Goal: Task Accomplishment & Management: Use online tool/utility

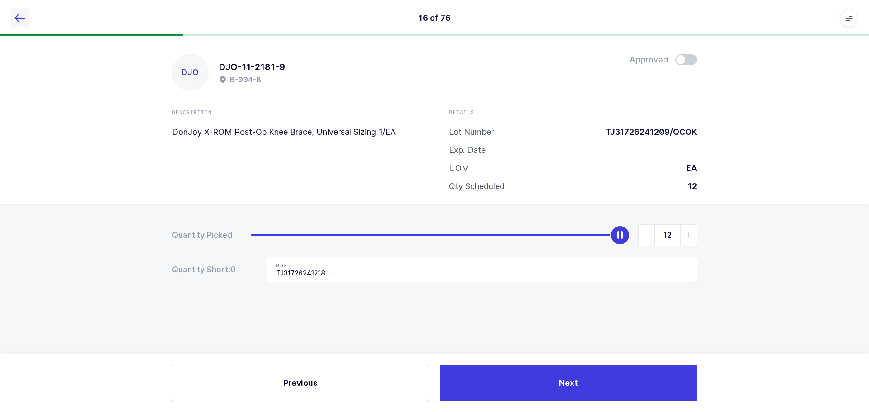
click at [19, 17] on icon "button" at bounding box center [19, 18] width 11 height 11
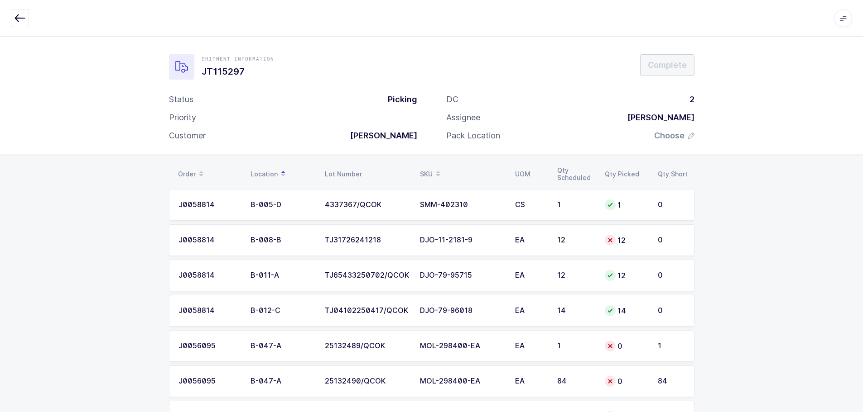
click at [428, 169] on div "SKU" at bounding box center [462, 174] width 84 height 15
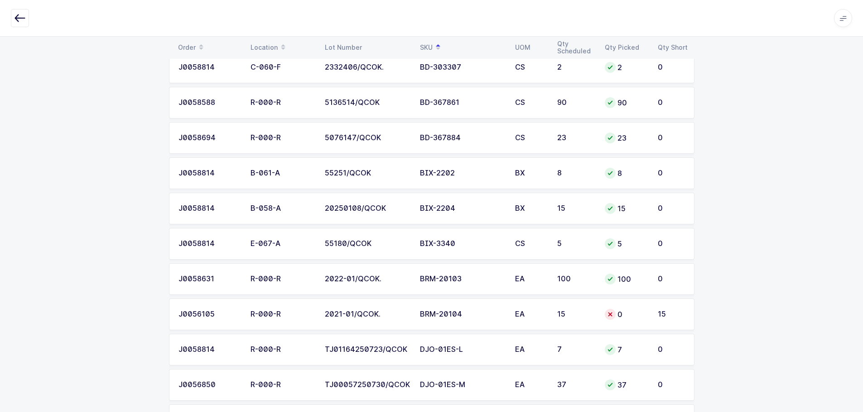
scroll to position [272, 0]
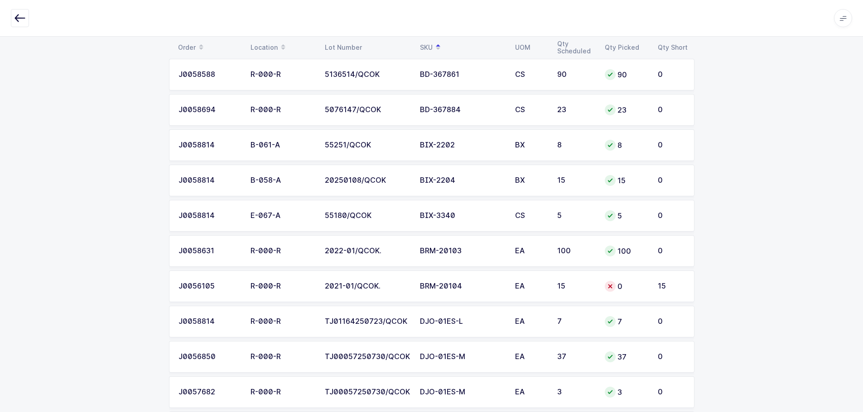
click at [614, 287] on div at bounding box center [609, 286] width 11 height 11
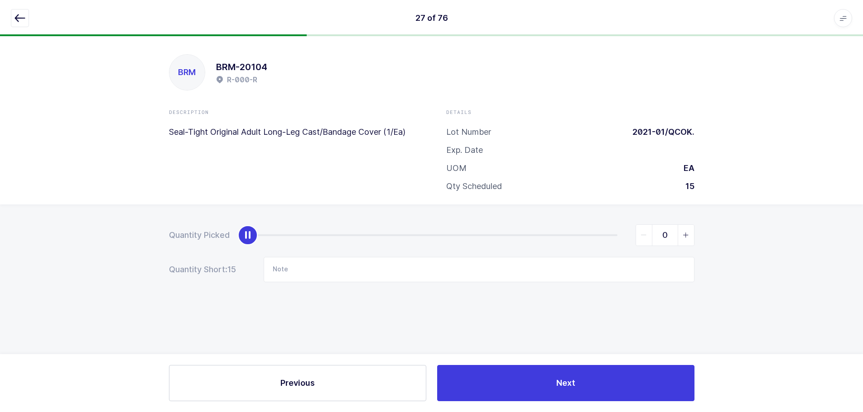
scroll to position [0, 0]
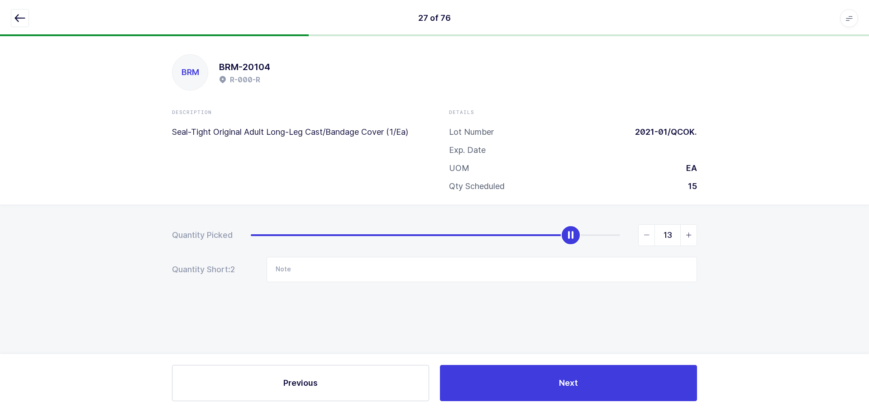
type input "15"
drag, startPoint x: 248, startPoint y: 240, endPoint x: 828, endPoint y: 224, distance: 579.8
click at [830, 225] on div "Quantity Picked 15 Quantity Short: 2 Note" at bounding box center [434, 285] width 869 height 161
click at [13, 19] on button "button" at bounding box center [20, 18] width 18 height 18
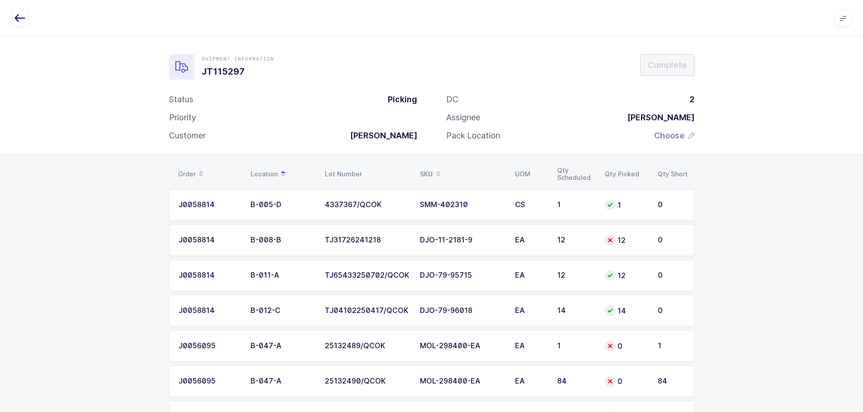
click at [436, 170] on icon at bounding box center [438, 171] width 5 height 5
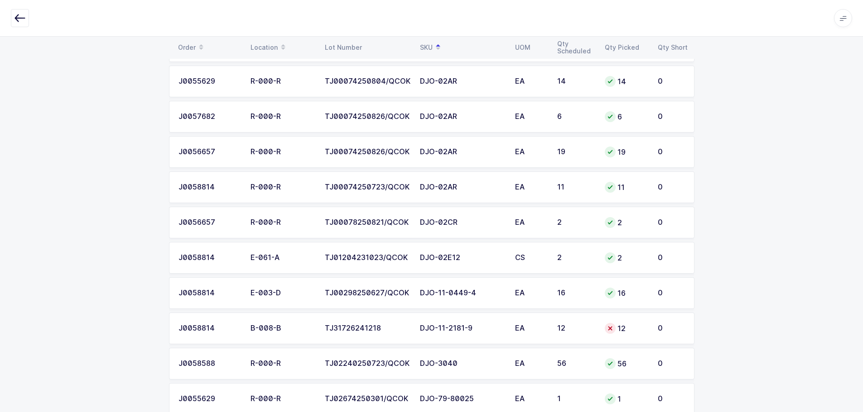
scroll to position [679, 0]
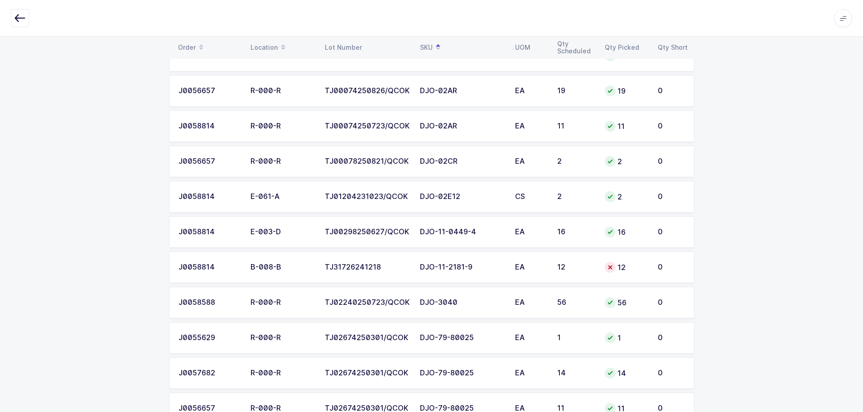
click at [431, 268] on div "DJO-11-2181-9" at bounding box center [462, 268] width 84 height 8
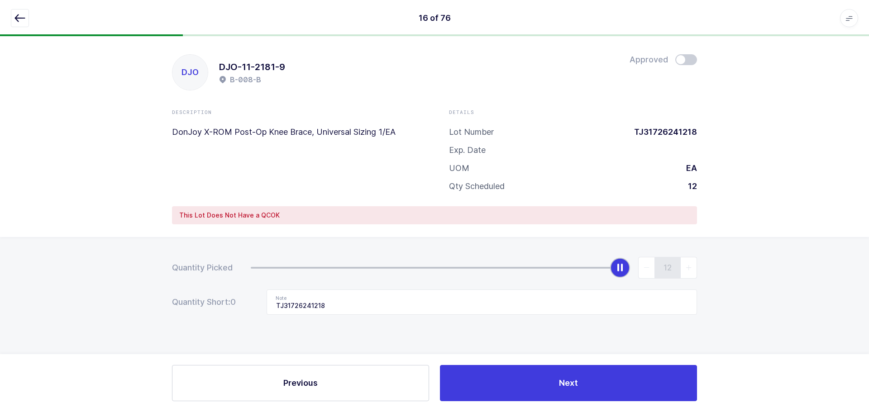
click at [687, 57] on span at bounding box center [687, 59] width 22 height 11
click at [22, 16] on icon "button" at bounding box center [19, 18] width 11 height 11
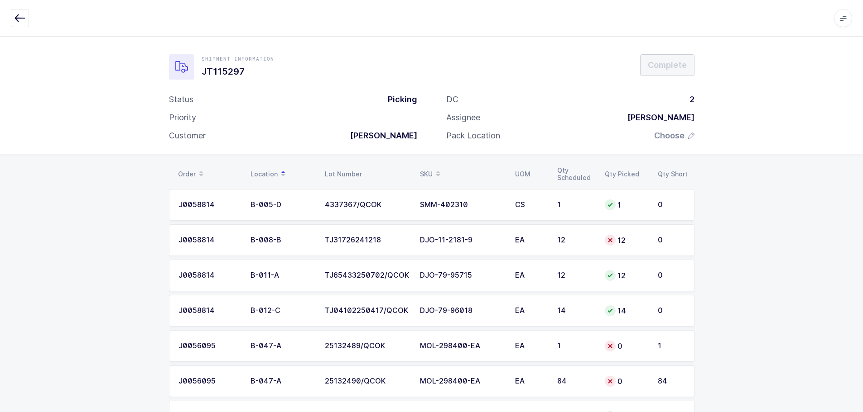
click at [428, 168] on div "SKU" at bounding box center [462, 174] width 84 height 15
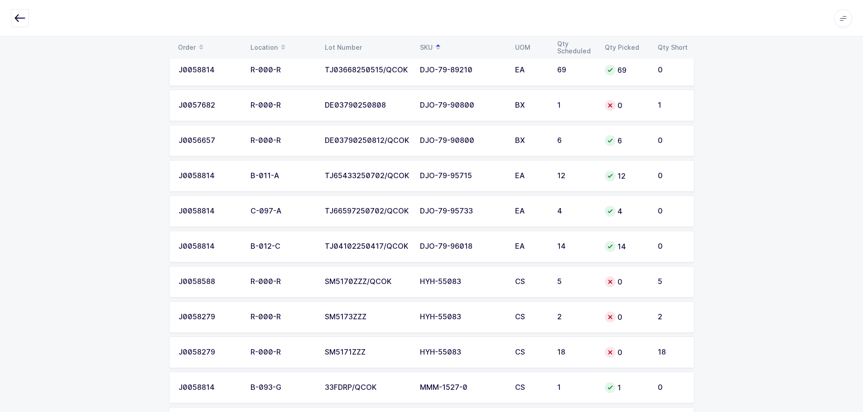
scroll to position [1585, 0]
click at [604, 278] on td "0" at bounding box center [625, 280] width 53 height 32
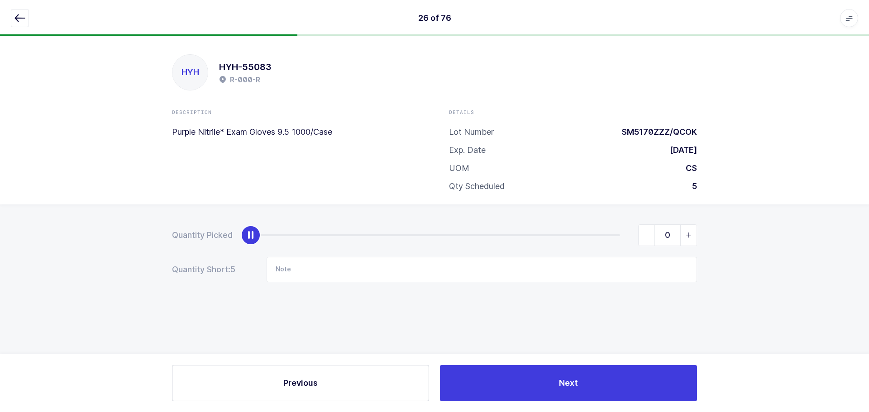
click at [680, 235] on input "0" at bounding box center [667, 236] width 59 height 22
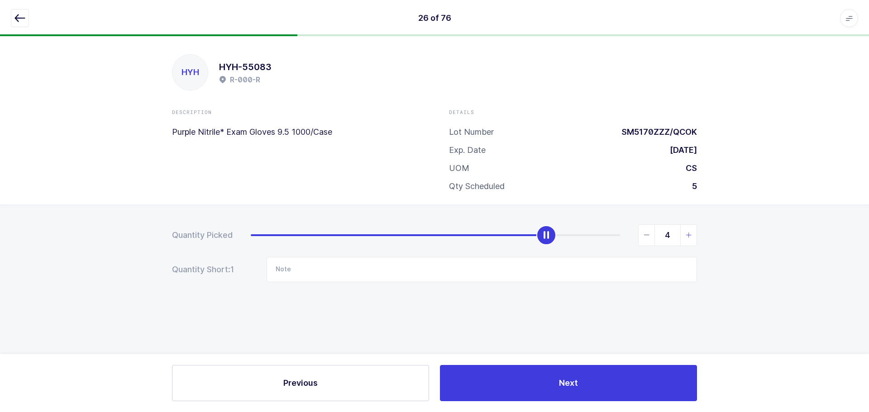
type input "5"
click at [687, 235] on icon "slider between 0 and 5" at bounding box center [689, 235] width 6 height 6
click at [21, 22] on icon "button" at bounding box center [19, 18] width 11 height 11
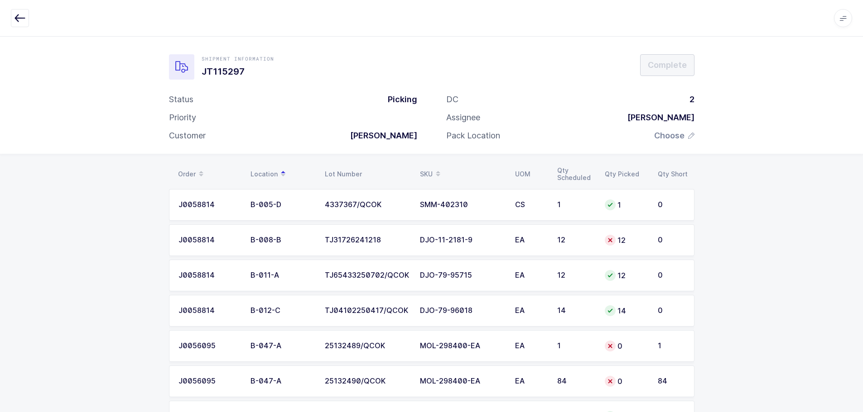
click at [431, 168] on div "SKU" at bounding box center [462, 174] width 84 height 15
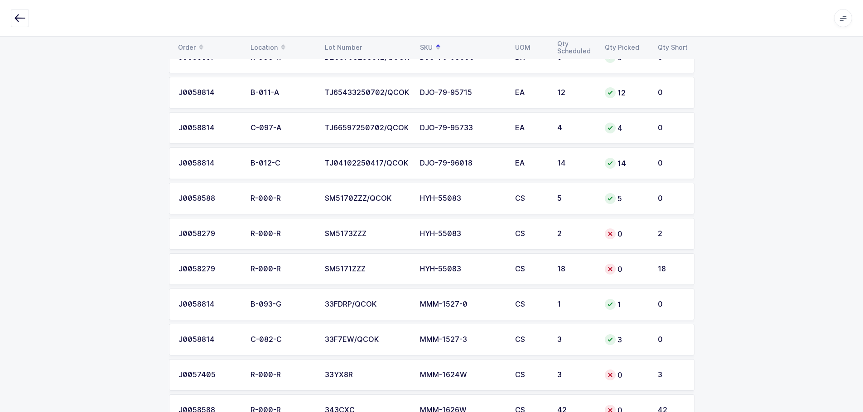
scroll to position [1664, 0]
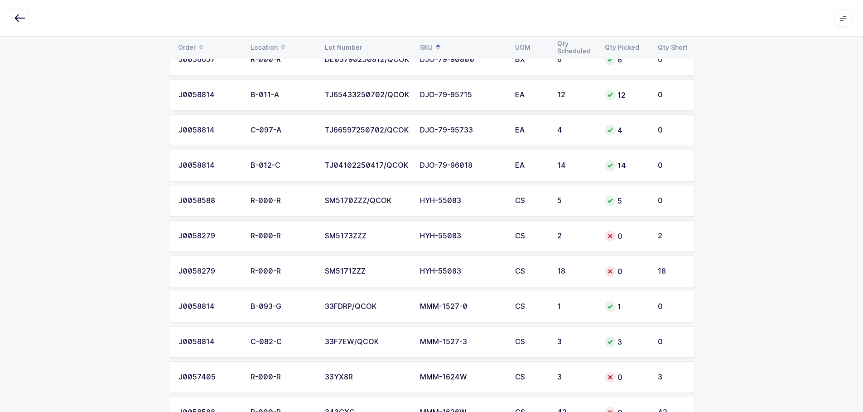
click at [589, 236] on div "2" at bounding box center [575, 236] width 37 height 8
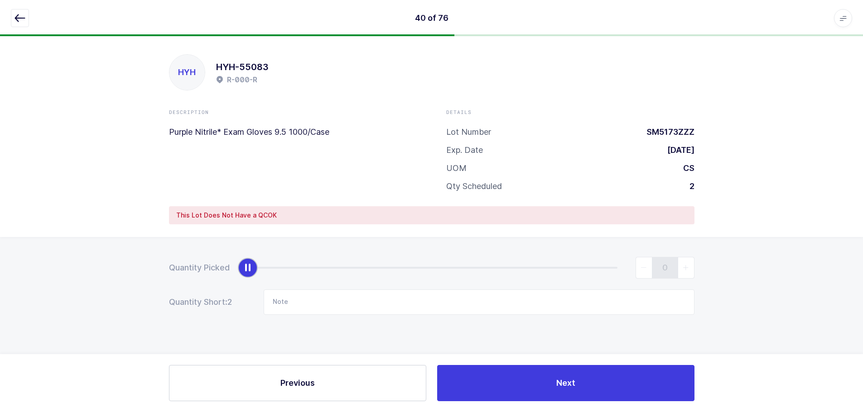
scroll to position [0, 0]
click at [689, 268] on icon "slider between 0 and 2" at bounding box center [689, 268] width 6 height 6
click at [690, 266] on icon "slider between 0 and 2" at bounding box center [689, 268] width 6 height 6
click at [252, 266] on div "slider between 0 and 2" at bounding box center [251, 268] width 20 height 20
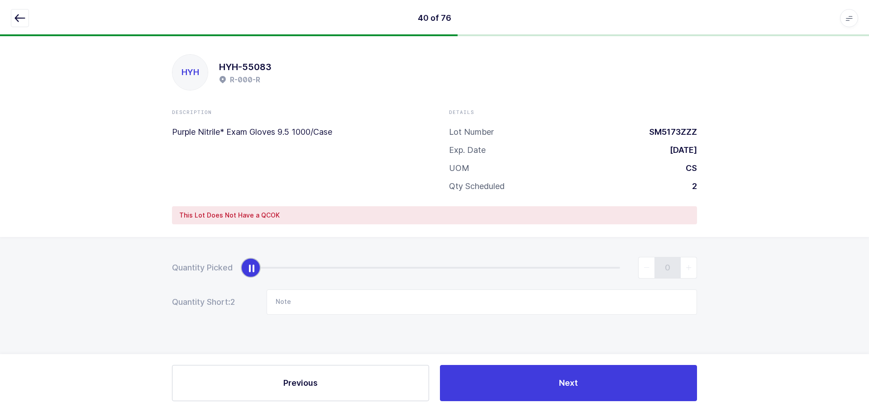
click at [252, 266] on div "slider between 0 and 2" at bounding box center [251, 268] width 20 height 20
drag, startPoint x: 252, startPoint y: 266, endPoint x: 273, endPoint y: 249, distance: 27.2
click at [273, 249] on div "Quantity Picked 0 Quantity Short: 2 Note" at bounding box center [434, 317] width 869 height 161
drag, startPoint x: 273, startPoint y: 249, endPoint x: 292, endPoint y: 279, distance: 35.2
click at [292, 279] on div "Quantity Picked 0 Quantity Short: 2 Note" at bounding box center [434, 317] width 869 height 161
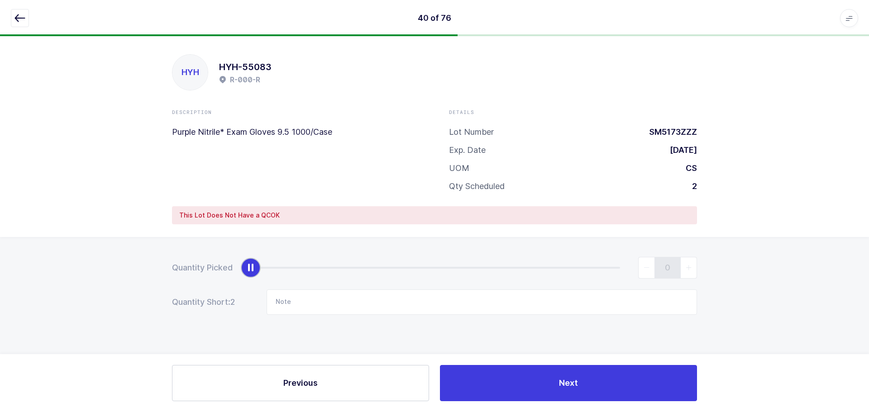
click at [374, 273] on div "0" at bounding box center [474, 268] width 446 height 22
click at [19, 19] on icon "button" at bounding box center [19, 18] width 11 height 11
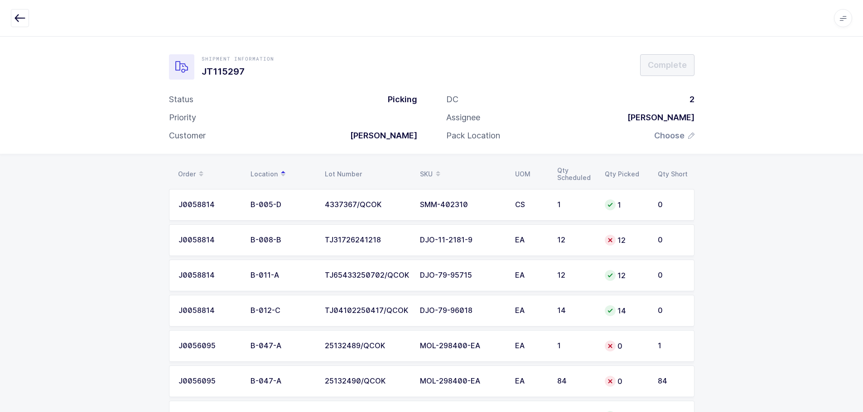
click at [422, 170] on div "SKU" at bounding box center [462, 174] width 84 height 15
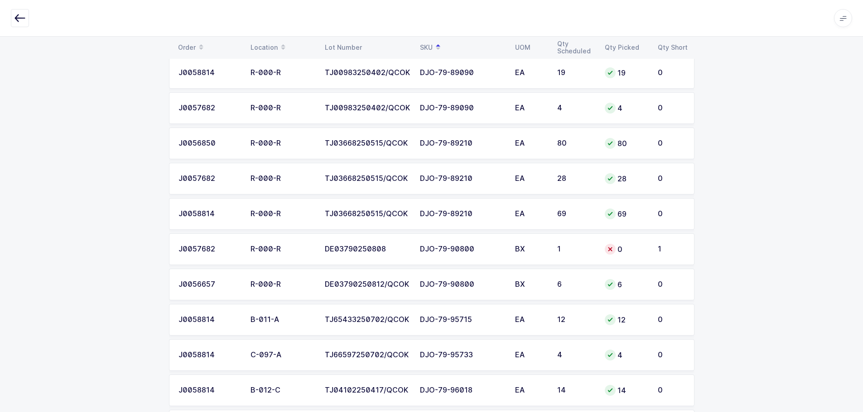
scroll to position [1449, 0]
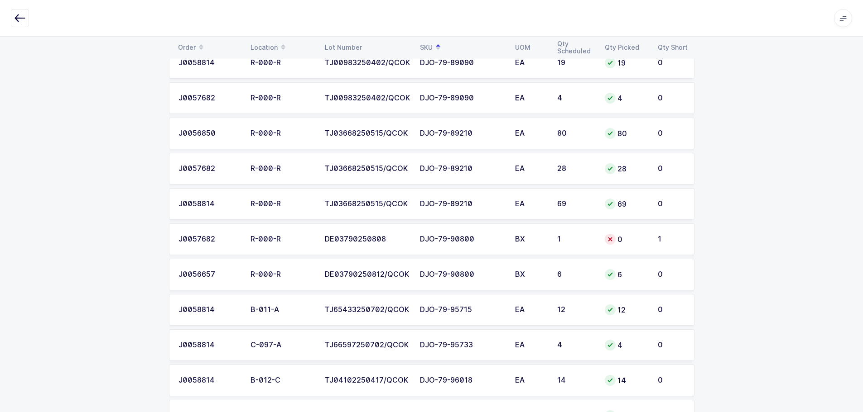
click at [491, 240] on div "DJO-79-90800" at bounding box center [462, 239] width 84 height 8
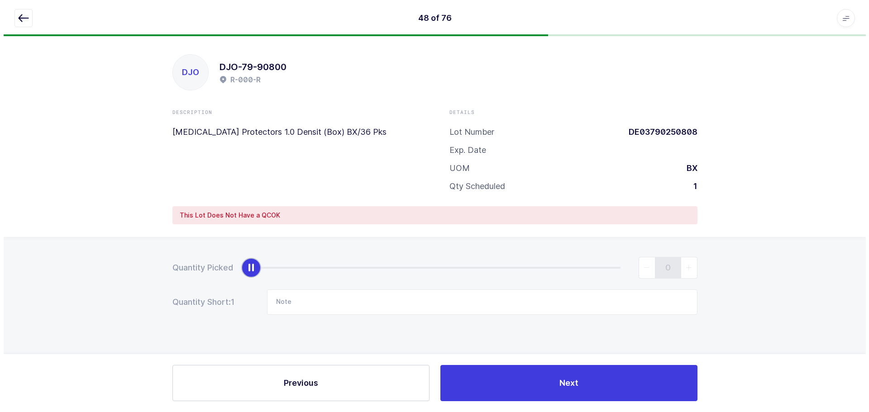
scroll to position [0, 0]
click at [688, 267] on icon "slider between 0 and 1" at bounding box center [689, 268] width 6 height 6
click at [24, 21] on icon "button" at bounding box center [19, 18] width 11 height 11
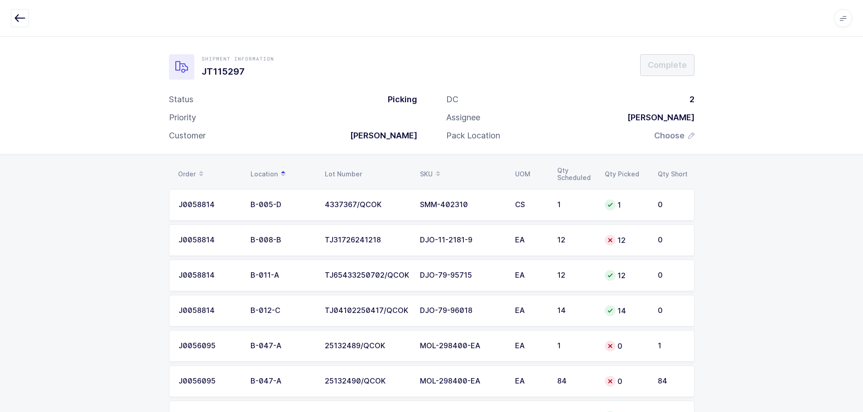
click at [420, 168] on div "SKU" at bounding box center [462, 174] width 84 height 15
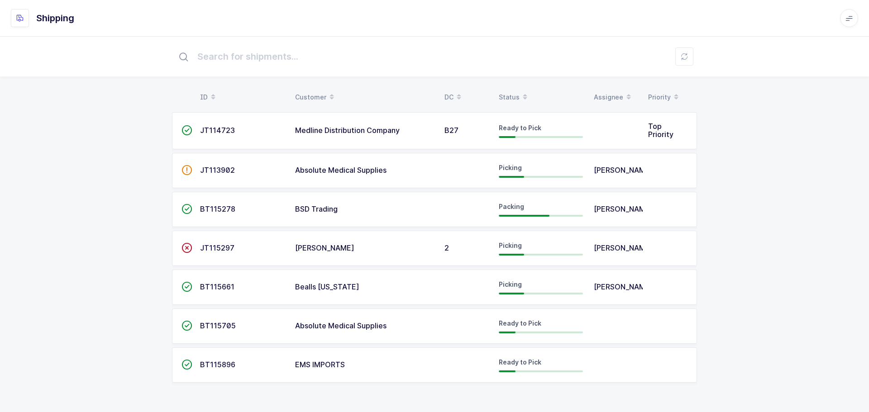
click at [507, 90] on table "ID Customer DC Status Assignee Priority" at bounding box center [434, 97] width 525 height 23
click at [506, 92] on div "Status" at bounding box center [541, 97] width 84 height 15
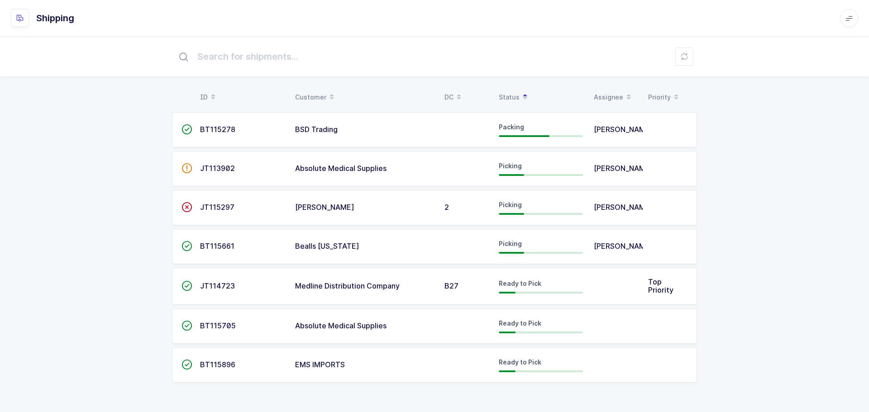
click at [216, 288] on span "JT114723" at bounding box center [217, 286] width 35 height 9
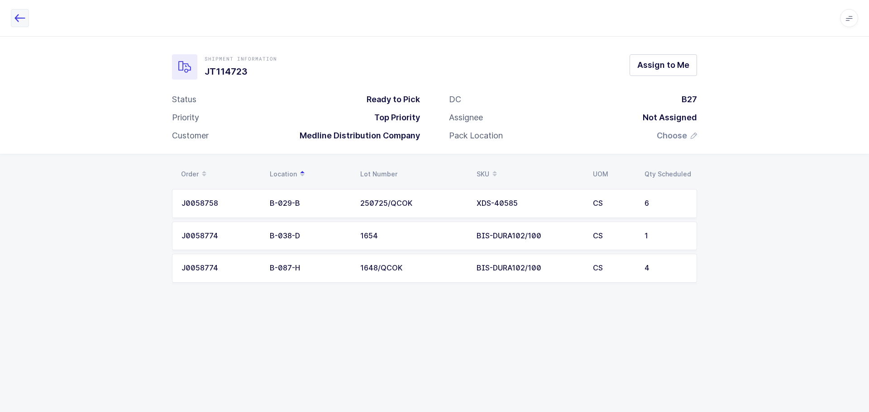
click at [12, 13] on button "button" at bounding box center [20, 18] width 18 height 18
